Goal: Task Accomplishment & Management: Manage account settings

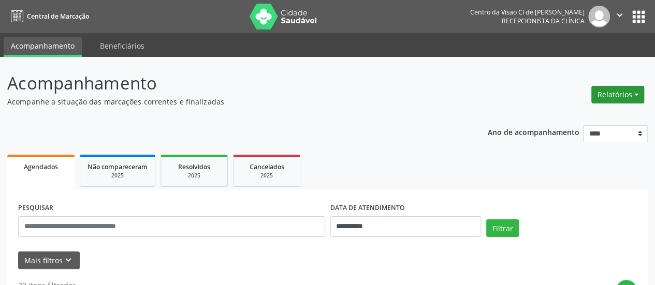
click at [611, 94] on button "Relatórios" at bounding box center [617, 95] width 53 height 18
click at [585, 112] on link "Agendamentos" at bounding box center [588, 116] width 111 height 14
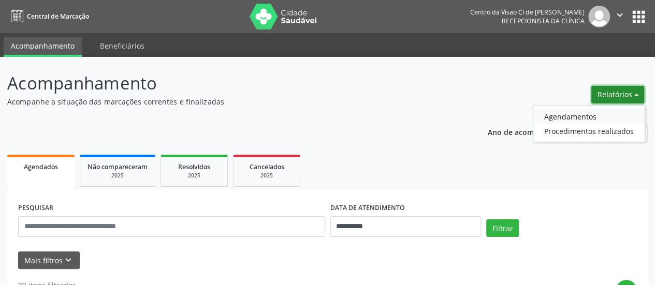
select select "*"
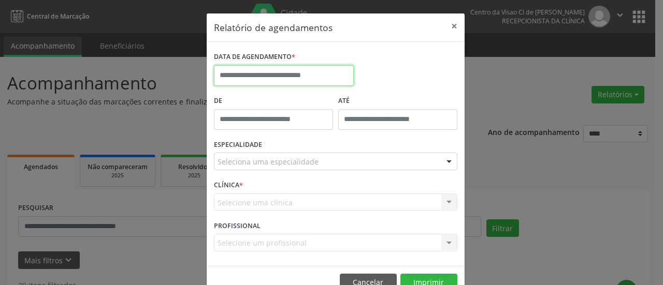
click at [282, 73] on input "text" at bounding box center [284, 75] width 140 height 21
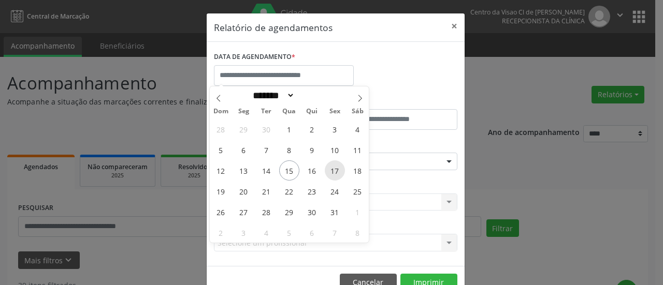
click at [336, 172] on span "17" at bounding box center [335, 171] width 20 height 20
type input "**********"
click at [336, 172] on span "17" at bounding box center [335, 171] width 20 height 20
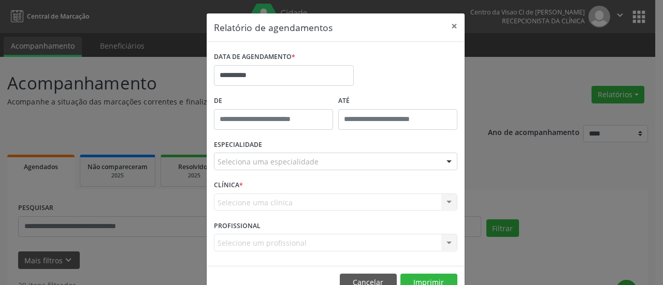
click at [325, 162] on div "Seleciona uma especialidade" at bounding box center [335, 162] width 243 height 18
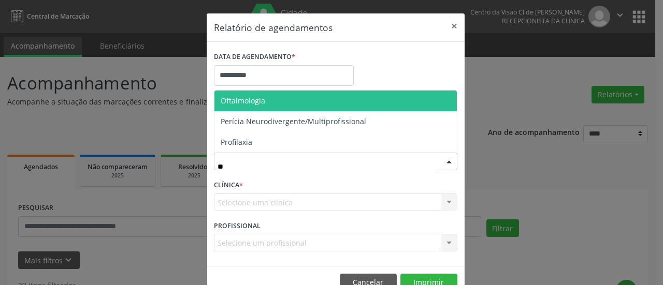
type input "***"
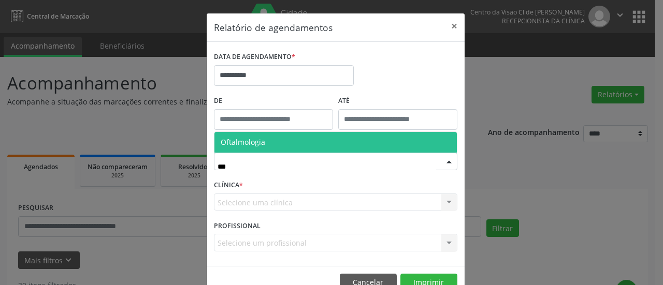
click at [272, 145] on span "Oftalmologia" at bounding box center [335, 142] width 242 height 21
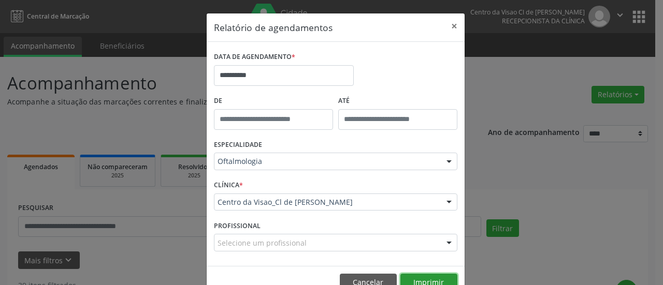
click at [422, 279] on button "Imprimir" at bounding box center [428, 283] width 57 height 18
click at [452, 26] on button "×" at bounding box center [454, 25] width 21 height 25
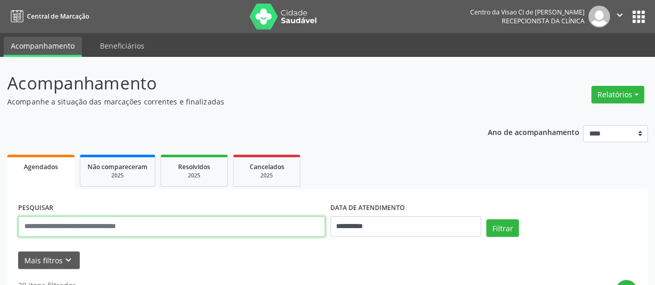
click at [114, 235] on input "text" at bounding box center [171, 226] width 307 height 21
type input "******"
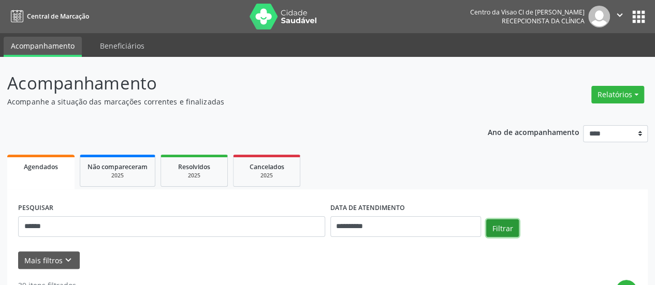
click at [507, 230] on button "Filtrar" at bounding box center [502, 229] width 33 height 18
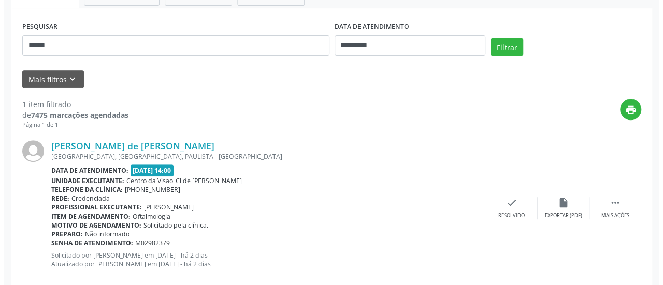
scroll to position [200, 0]
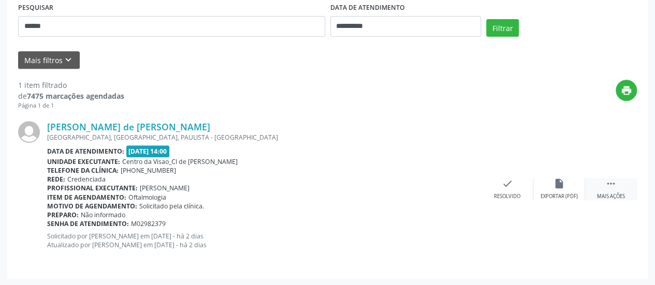
click at [620, 188] on div " Mais ações" at bounding box center [611, 189] width 52 height 22
click at [510, 188] on icon "cancel" at bounding box center [507, 183] width 11 height 11
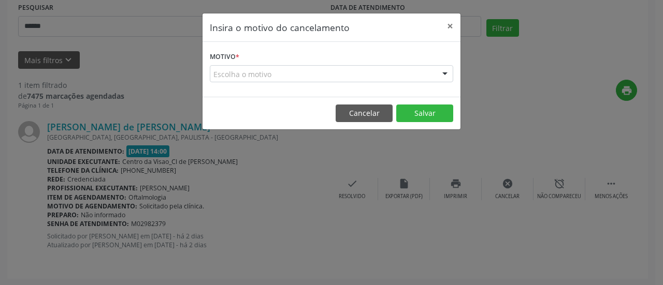
click at [312, 75] on div "Escolha o motivo" at bounding box center [331, 74] width 243 height 18
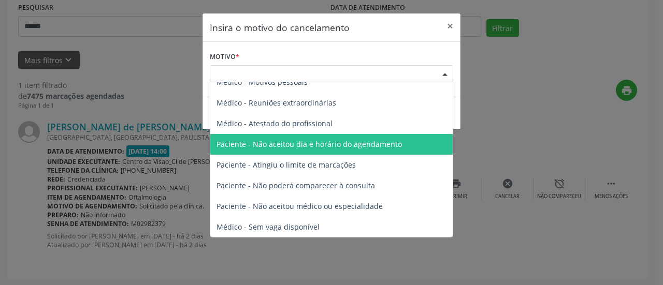
scroll to position [52, 0]
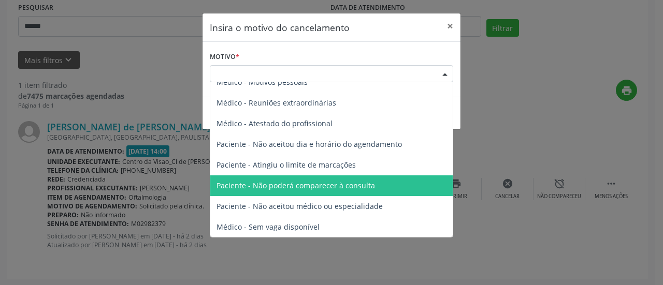
click at [300, 186] on span "Paciente - Não poderá comparecer à consulta" at bounding box center [295, 186] width 158 height 10
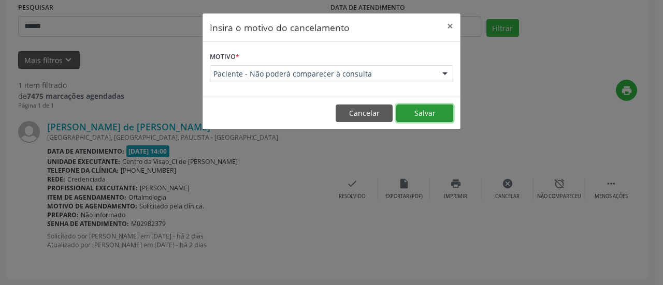
click at [419, 112] on button "Salvar" at bounding box center [424, 114] width 57 height 18
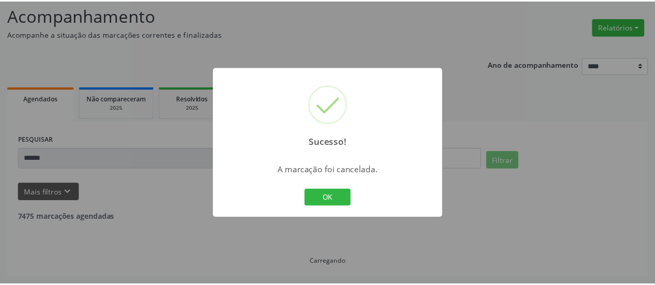
scroll to position [67, 0]
